Goal: Task Accomplishment & Management: Manage account settings

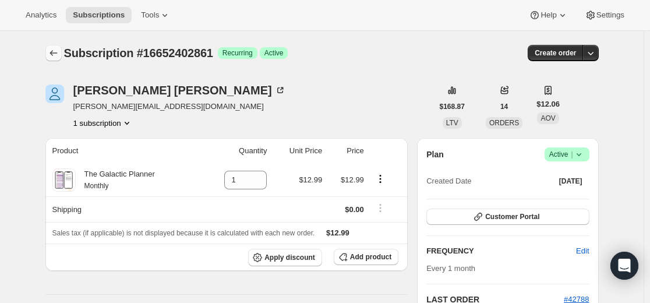
click at [52, 53] on icon "Subscriptions" at bounding box center [54, 53] width 12 height 12
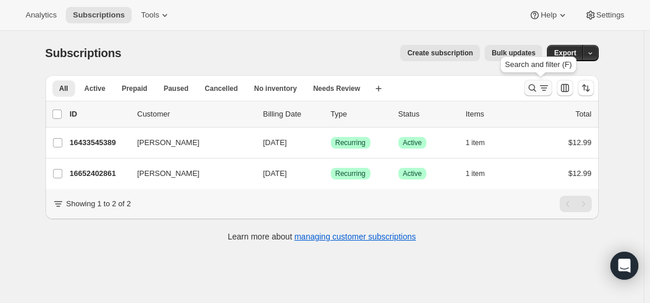
click at [534, 93] on icon "Search and filter results" at bounding box center [532, 88] width 12 height 12
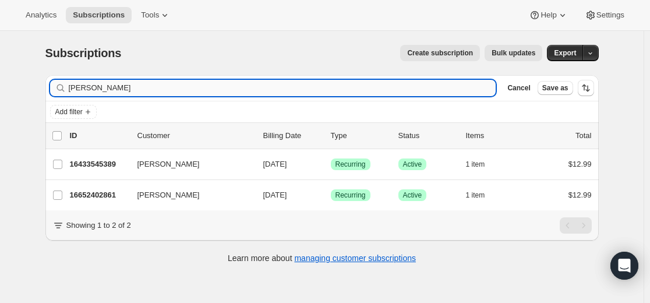
click at [419, 89] on input "Stacia Renbarger" at bounding box center [282, 88] width 427 height 16
type input "jukakeller@gmail.com"
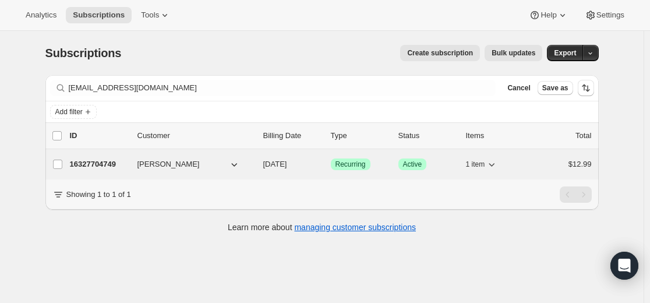
click at [111, 162] on p "16327704749" at bounding box center [99, 164] width 58 height 12
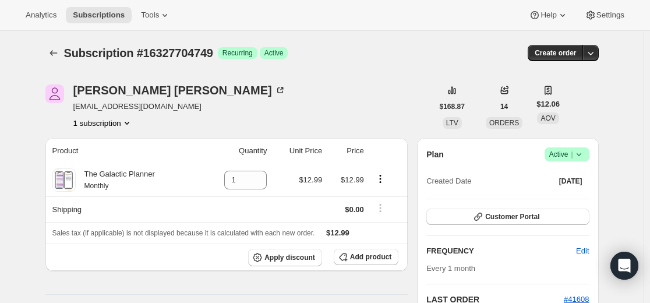
click at [582, 154] on icon at bounding box center [579, 154] width 12 height 12
click at [581, 196] on span "Cancel subscription" at bounding box center [565, 197] width 66 height 9
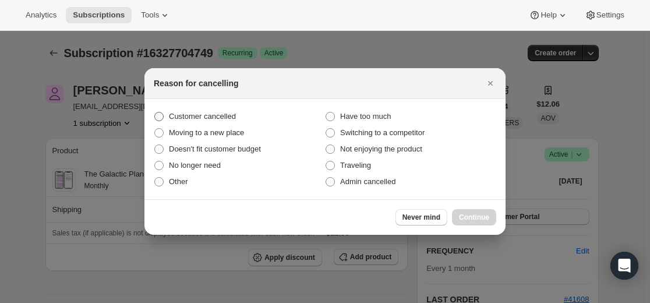
click at [220, 117] on span "Customer cancelled" at bounding box center [202, 116] width 67 height 9
click at [155, 112] on input "Customer cancelled" at bounding box center [154, 112] width 1 height 1
radio input "true"
click at [469, 214] on span "Continue" at bounding box center [474, 217] width 30 height 9
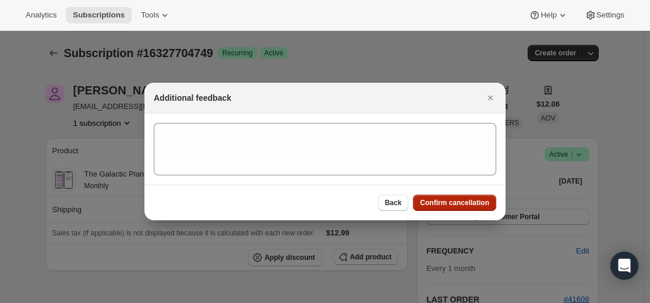
click at [455, 206] on span "Confirm cancellation" at bounding box center [454, 202] width 69 height 9
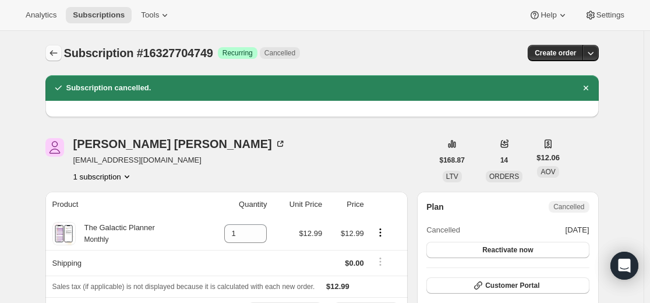
click at [59, 49] on icon "Subscriptions" at bounding box center [54, 53] width 12 height 12
